Goal: Transaction & Acquisition: Purchase product/service

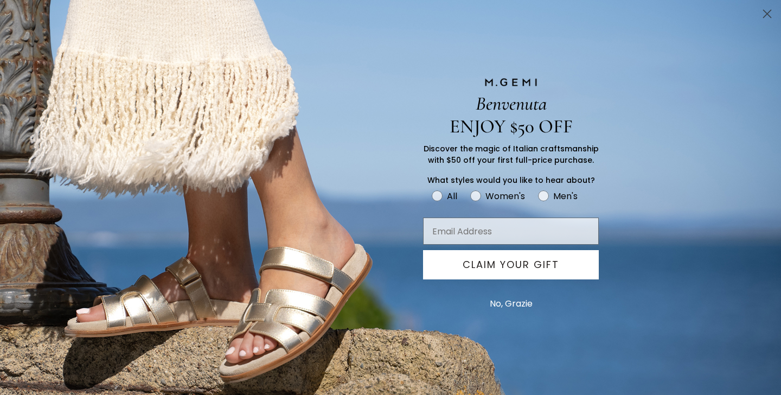
click at [767, 11] on circle "Close dialog" at bounding box center [767, 14] width 18 height 18
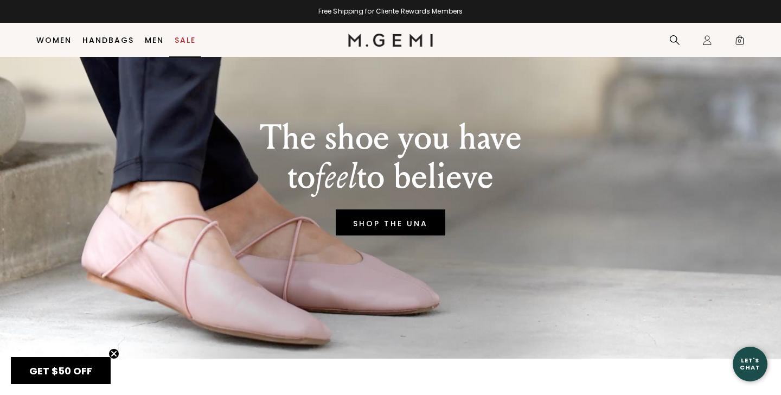
click at [189, 42] on link "Sale" at bounding box center [185, 40] width 21 height 9
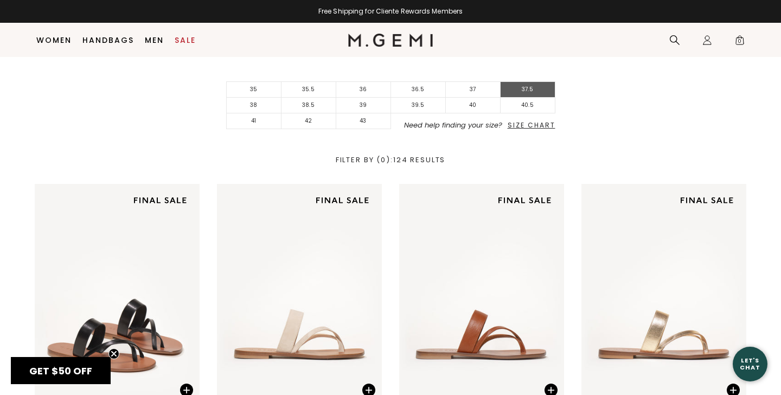
click at [511, 85] on li "37.5" at bounding box center [527, 90] width 55 height 16
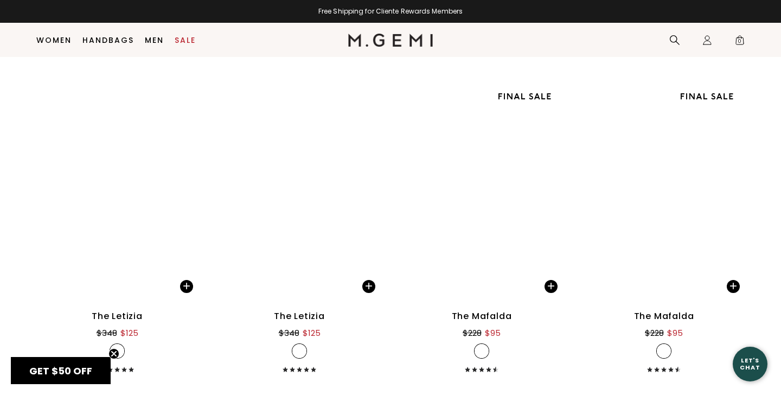
scroll to position [4136, 0]
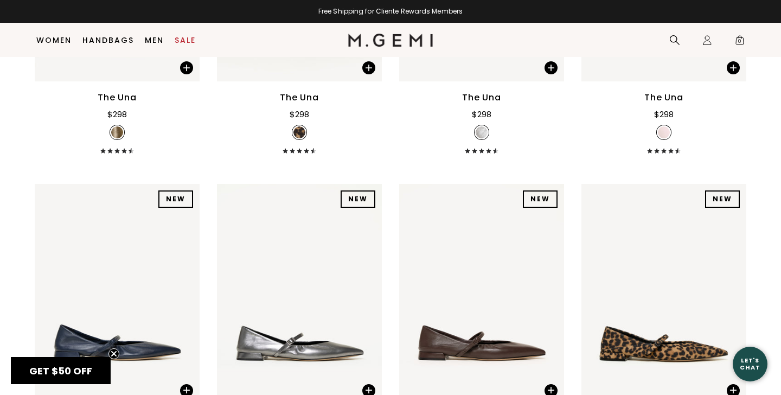
scroll to position [3290, 0]
